Goal: Book appointment/travel/reservation

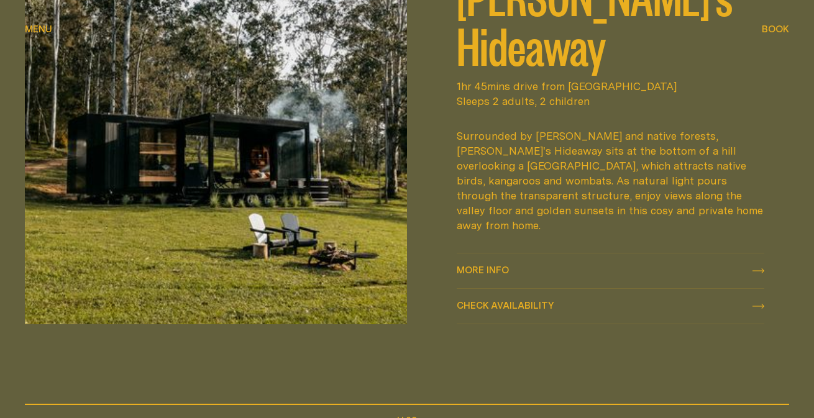
scroll to position [589, 0]
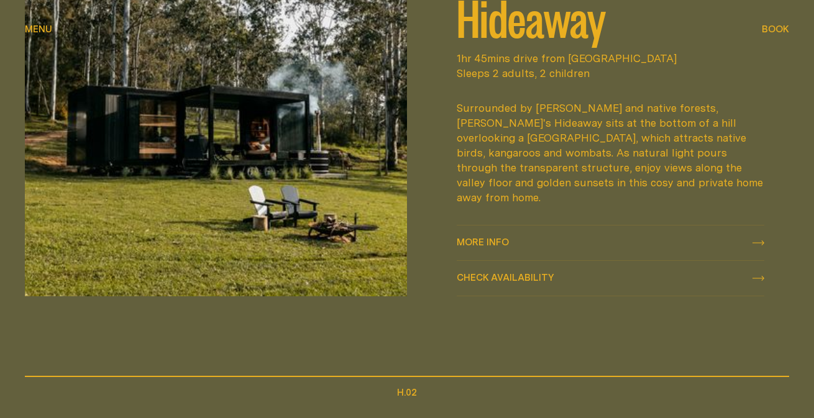
click at [505, 237] on span "More info" at bounding box center [483, 241] width 52 height 9
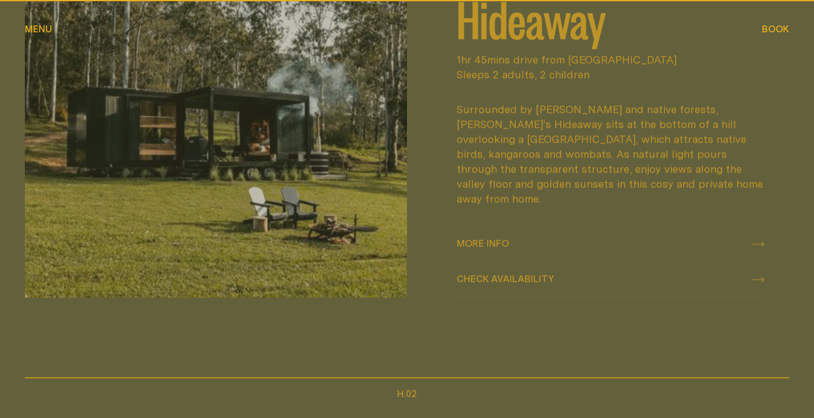
click at [502, 275] on span "Check availability" at bounding box center [506, 279] width 98 height 9
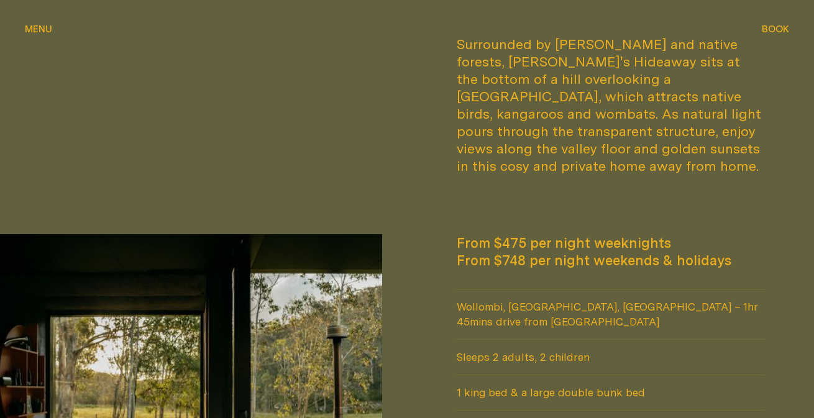
scroll to position [957, 0]
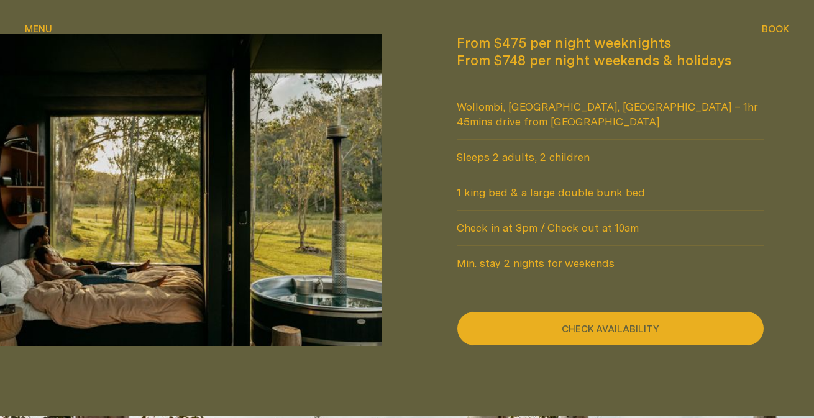
click at [509, 311] on button "Check availability" at bounding box center [611, 328] width 308 height 35
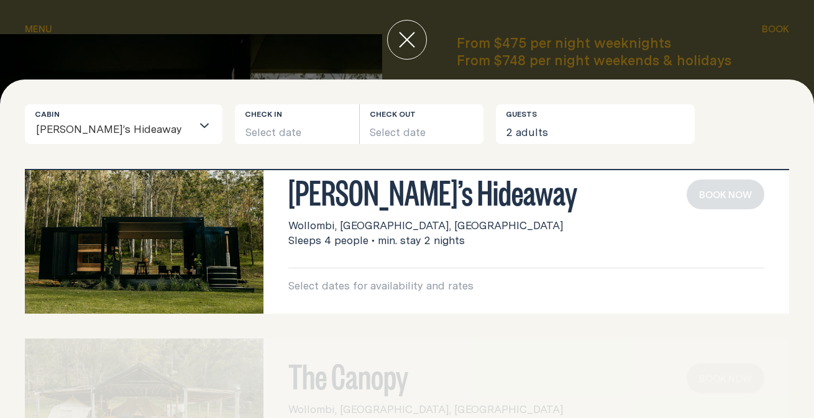
scroll to position [47, 0]
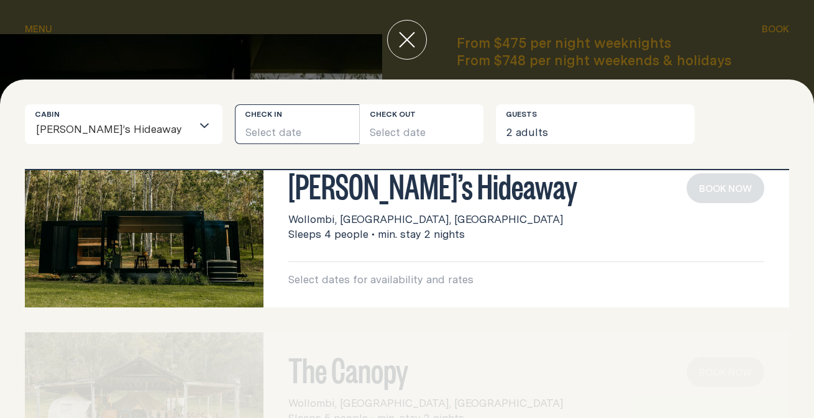
click at [245, 117] on button "Select date" at bounding box center [297, 124] width 124 height 40
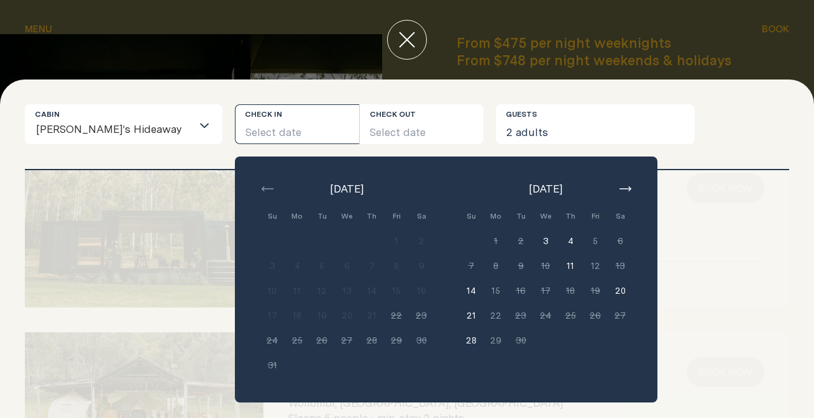
click at [608, 288] on button "20" at bounding box center [620, 290] width 25 height 25
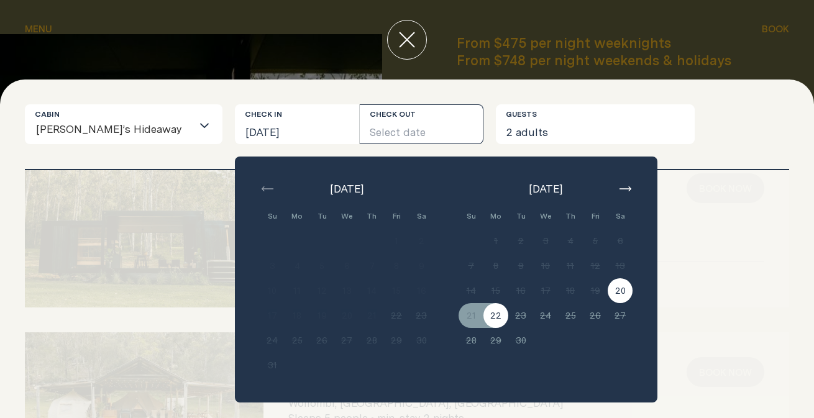
click at [484, 324] on button "22" at bounding box center [496, 315] width 25 height 25
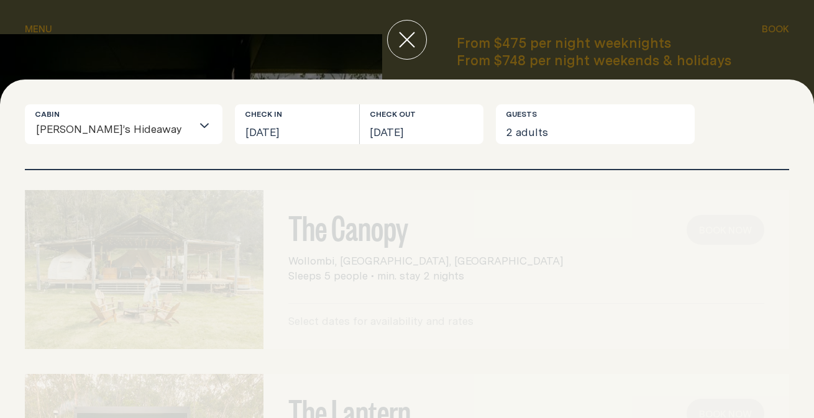
scroll to position [223, 0]
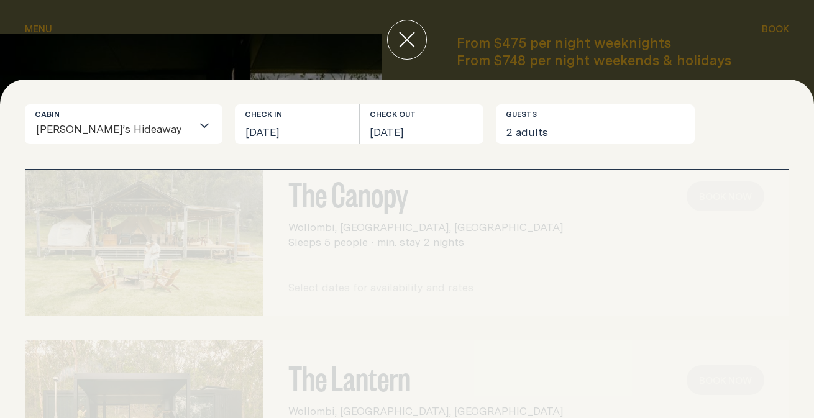
click at [627, 53] on div at bounding box center [407, 40] width 814 height 80
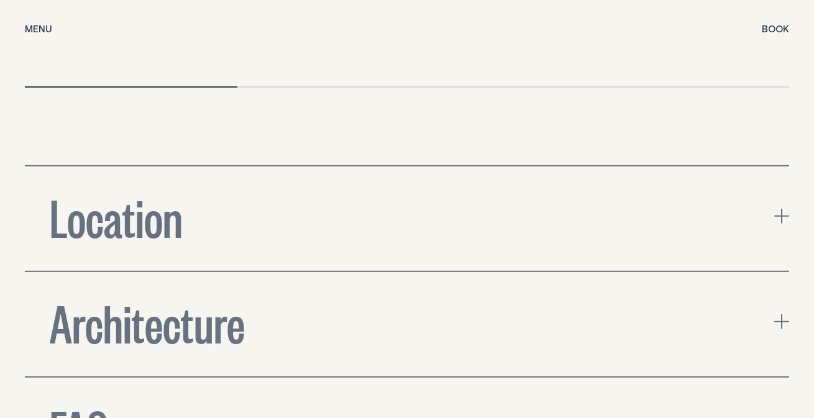
scroll to position [3931, 0]
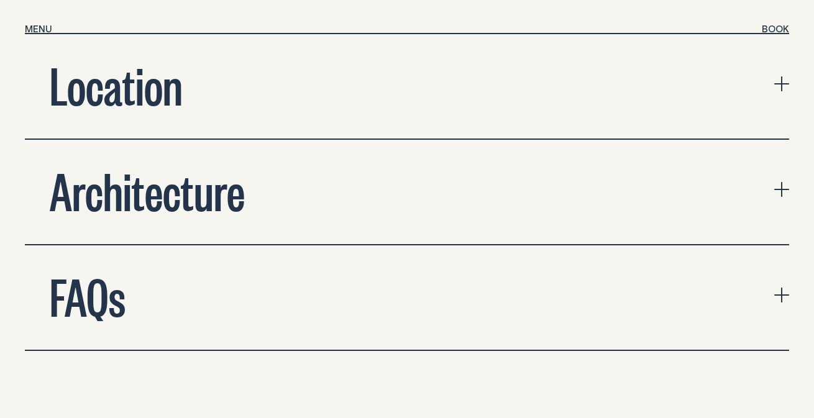
click at [178, 246] on button "FAQs" at bounding box center [407, 298] width 764 height 104
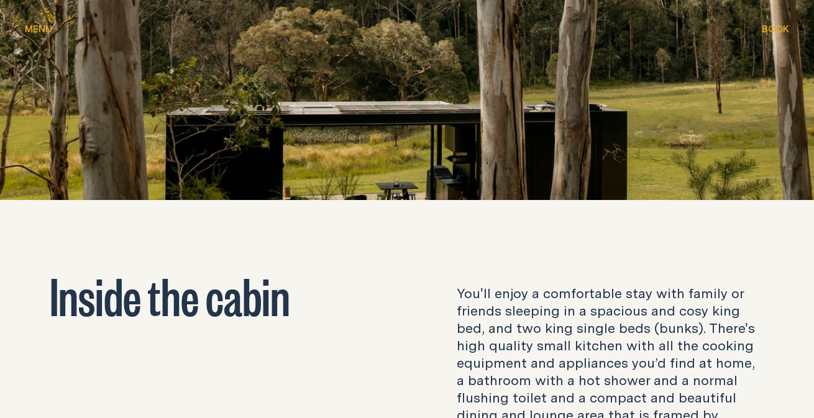
scroll to position [1502, 0]
